Goal: Task Accomplishment & Management: Complete application form

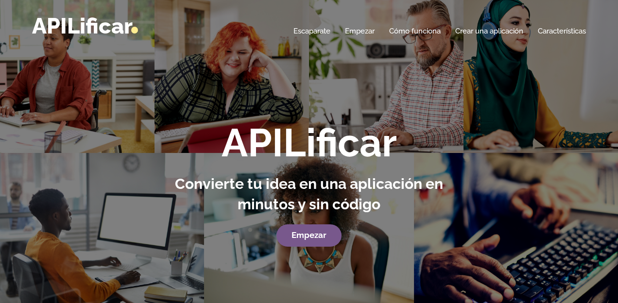
click at [328, 104] on div "APILificar Convierte tu idea en una aplicación en minutos y sin código Empezar" at bounding box center [309, 172] width 618 height 344
click at [308, 237] on font "Empezar" at bounding box center [309, 235] width 35 height 10
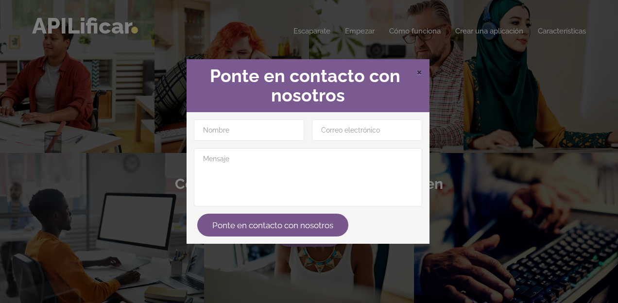
click at [417, 74] on font "×" at bounding box center [420, 71] width 6 height 15
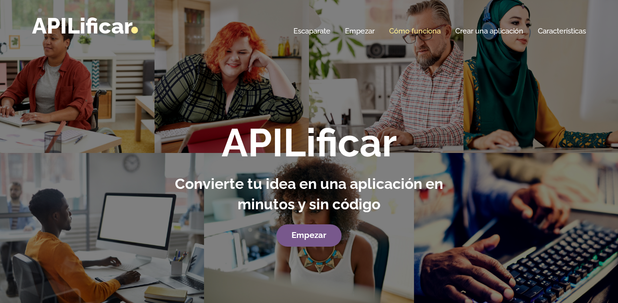
click at [405, 32] on font "Cómo funciona" at bounding box center [415, 31] width 52 height 9
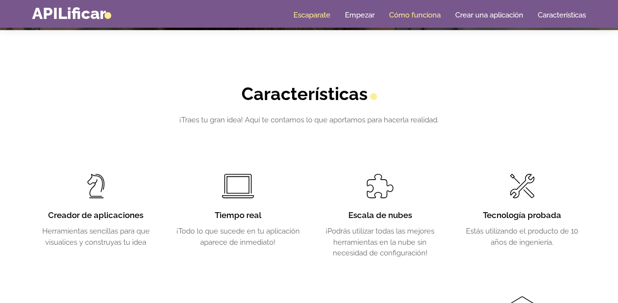
scroll to position [1471, 0]
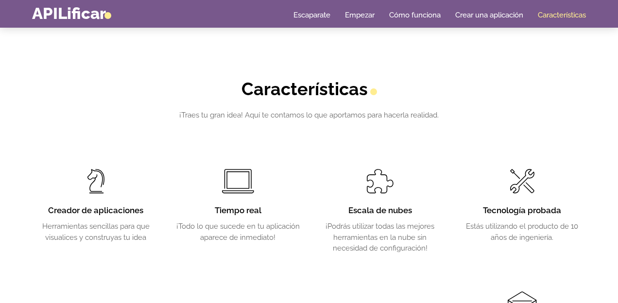
click at [88, 210] on font "Creador de aplicaciones" at bounding box center [95, 211] width 95 height 10
click at [486, 14] on font "Crear una aplicación" at bounding box center [490, 15] width 68 height 9
click at [487, 16] on font "Crear una aplicación" at bounding box center [490, 15] width 68 height 9
click at [474, 18] on font "Crear una aplicación" at bounding box center [490, 15] width 68 height 9
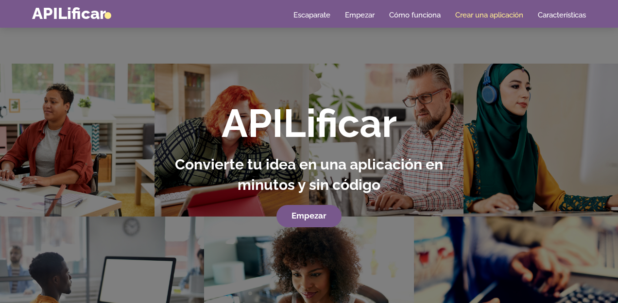
scroll to position [0, 0]
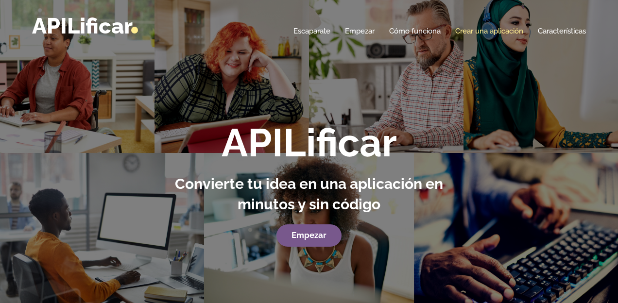
click at [488, 32] on font "Crear una aplicación" at bounding box center [490, 31] width 68 height 9
click at [322, 84] on div "APILificar Convierte tu idea en una aplicación en minutos y sin código Empezar" at bounding box center [309, 172] width 618 height 344
click at [469, 31] on font "Crear una aplicación" at bounding box center [490, 31] width 68 height 9
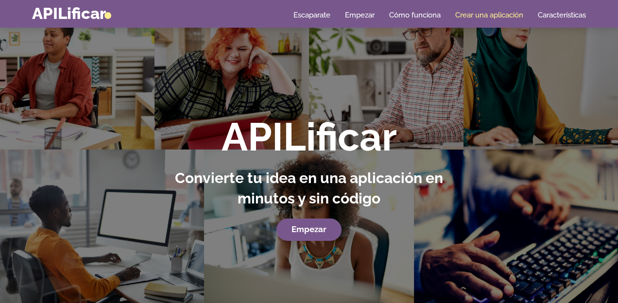
scroll to position [5, 0]
click at [302, 229] on font "Empezar" at bounding box center [309, 230] width 35 height 10
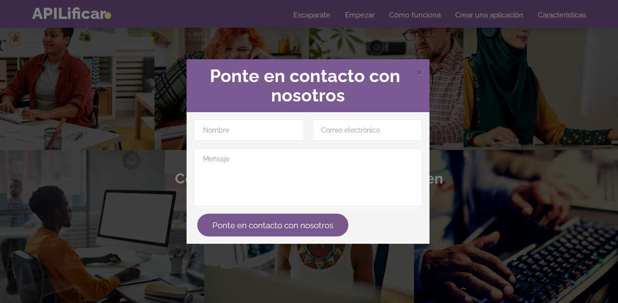
click at [231, 112] on div "Ponte en contacto con nosotros" at bounding box center [308, 178] width 243 height 132
click at [231, 125] on input "text" at bounding box center [249, 130] width 110 height 21
click at [366, 120] on input "email" at bounding box center [367, 130] width 110 height 21
type input "eastpoint369@gmail.com"
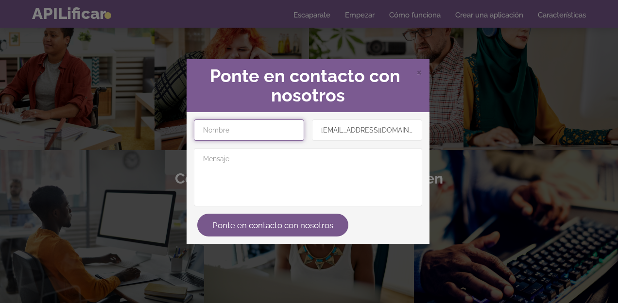
click at [258, 132] on input "text" at bounding box center [249, 130] width 110 height 21
click at [211, 129] on input "ririgo" at bounding box center [249, 130] width 110 height 21
click at [206, 129] on input "ririgo" at bounding box center [249, 130] width 110 height 21
type input "rodrigo"
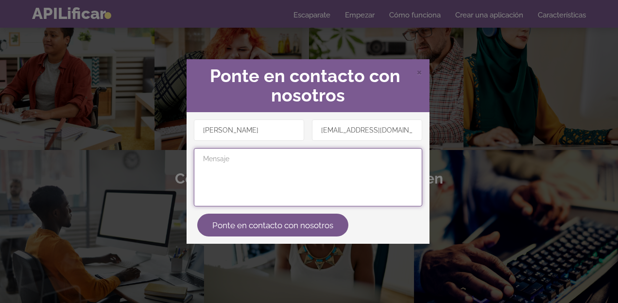
click at [253, 163] on textarea at bounding box center [308, 177] width 228 height 58
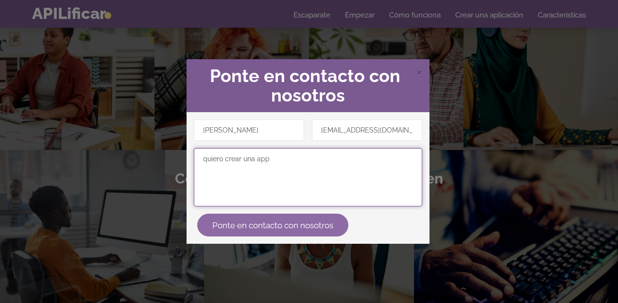
type textarea "quiero crear una app"
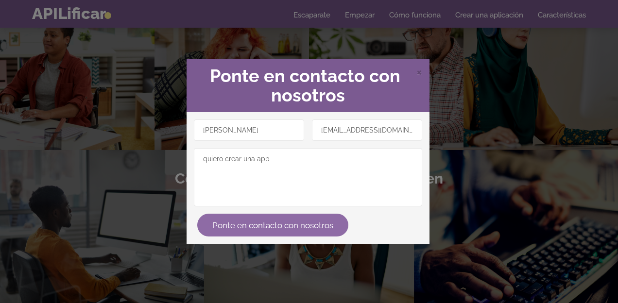
click at [257, 224] on font "Ponte en contacto con nosotros" at bounding box center [272, 225] width 121 height 10
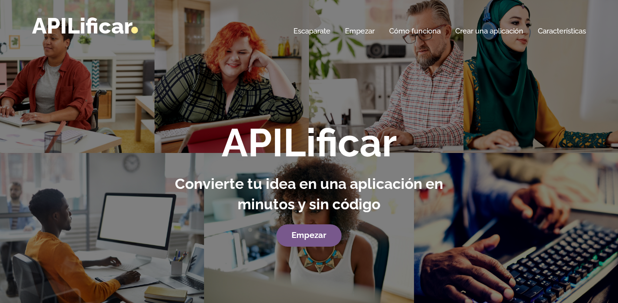
click at [362, 111] on div "APILificar Convierte tu idea en una aplicación en minutos y sin código Empezar" at bounding box center [309, 172] width 618 height 344
